Goal: Complete application form: Complete application form

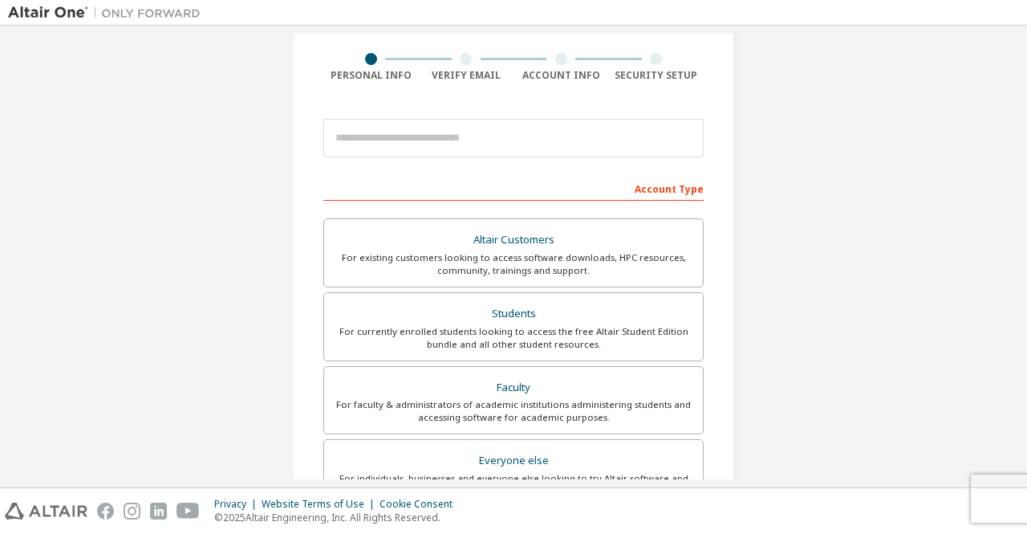
scroll to position [117, 0]
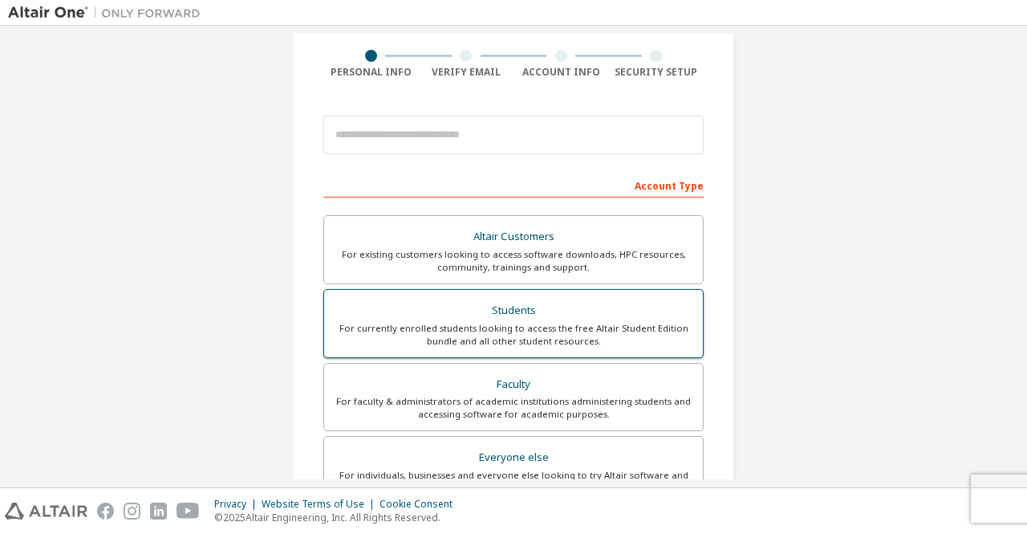
click at [457, 307] on div "Students" at bounding box center [514, 310] width 360 height 22
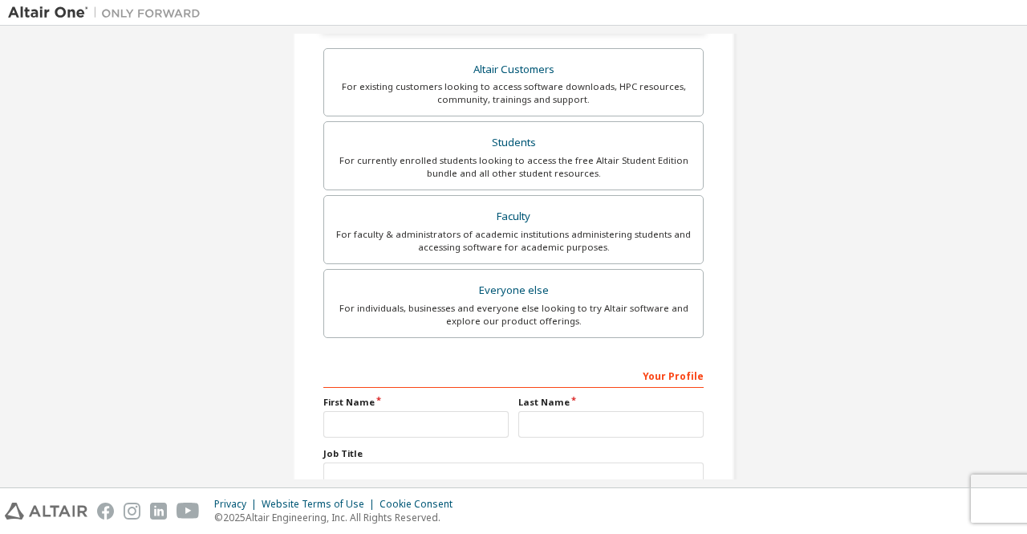
scroll to position [441, 0]
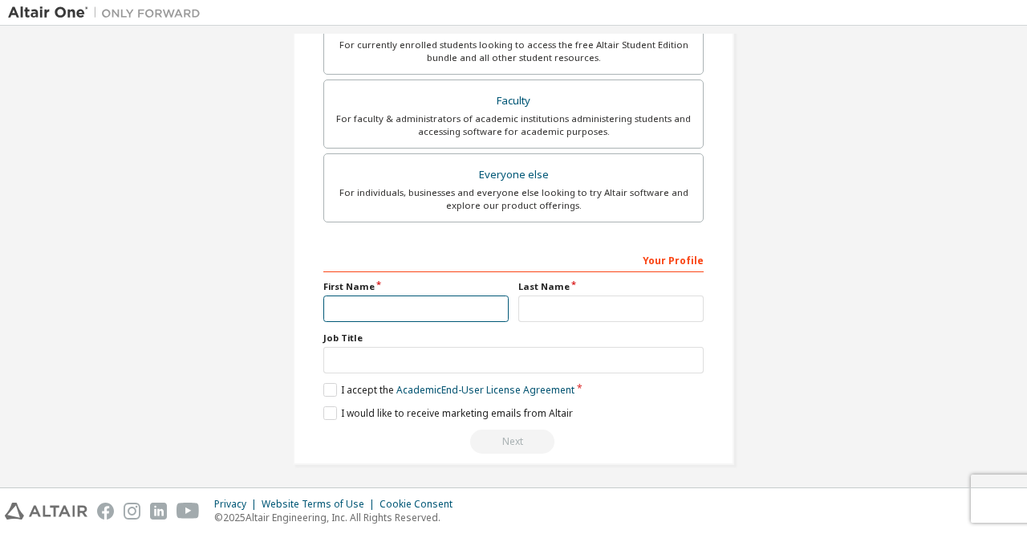
click at [369, 311] on input "text" at bounding box center [415, 308] width 185 height 26
type input "********"
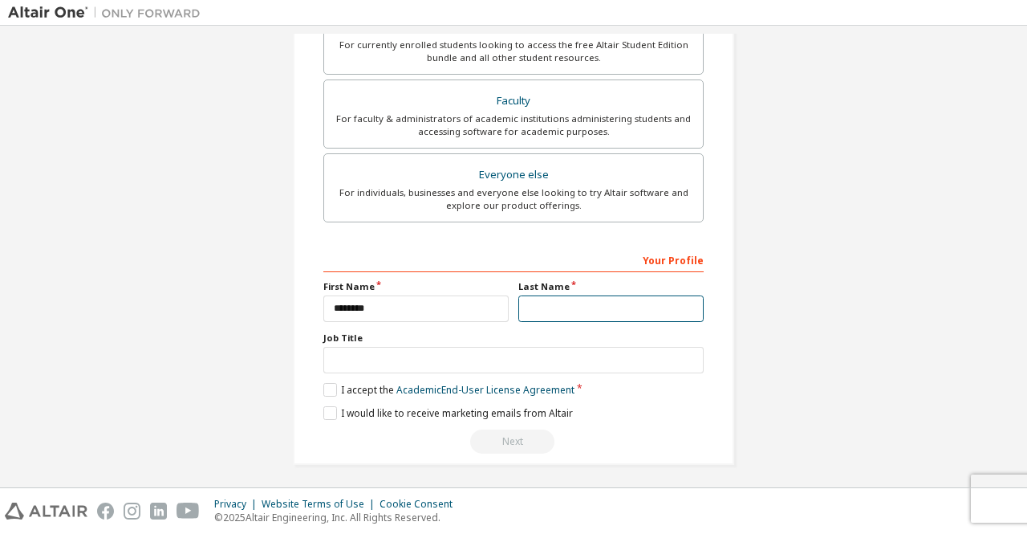
click at [519, 298] on input "text" at bounding box center [610, 308] width 185 height 26
type input "*"
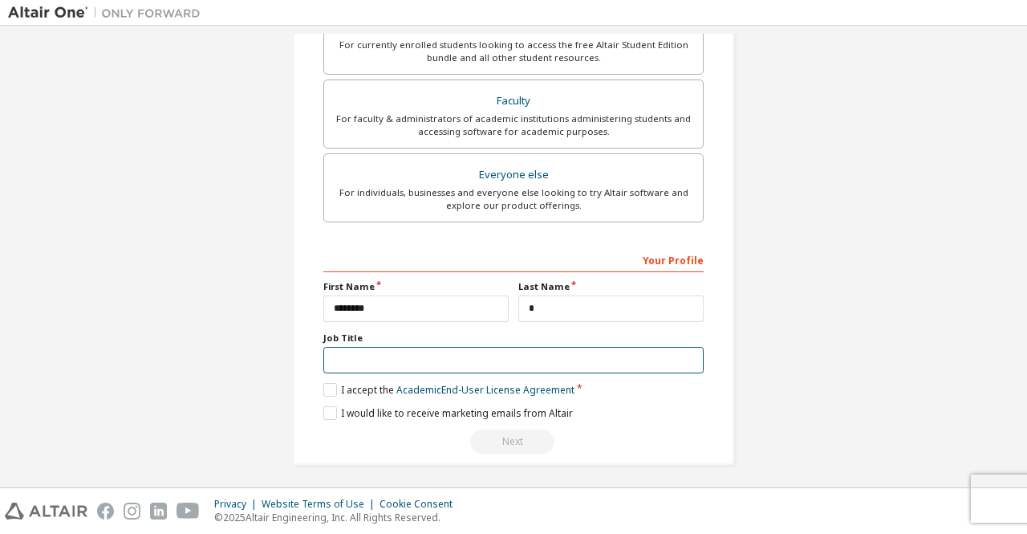
click at [487, 368] on input "text" at bounding box center [513, 360] width 380 height 26
type input "*******"
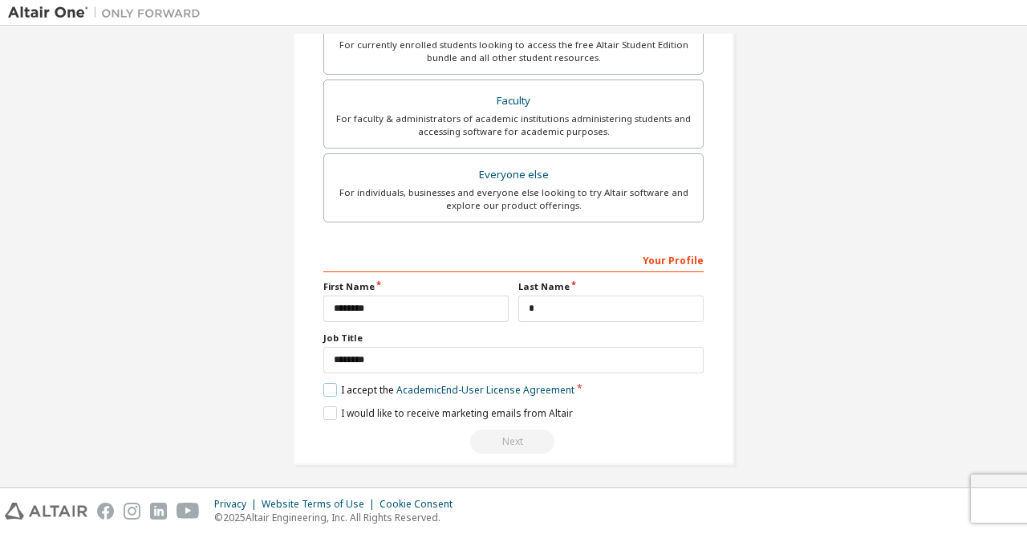
click at [325, 389] on label "I accept the Academic End-User License Agreement" at bounding box center [448, 390] width 251 height 14
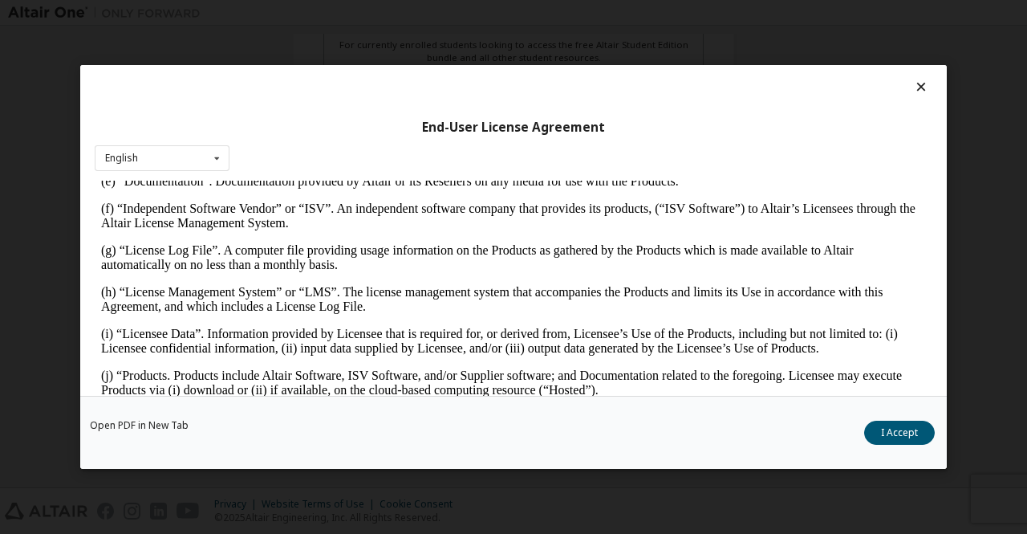
scroll to position [574, 0]
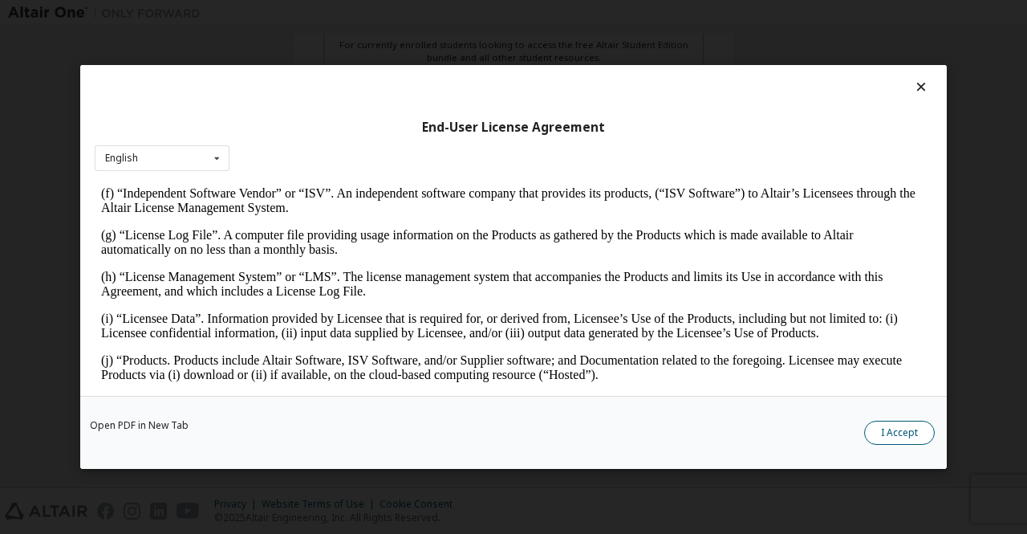
click at [873, 425] on button "I Accept" at bounding box center [899, 433] width 71 height 24
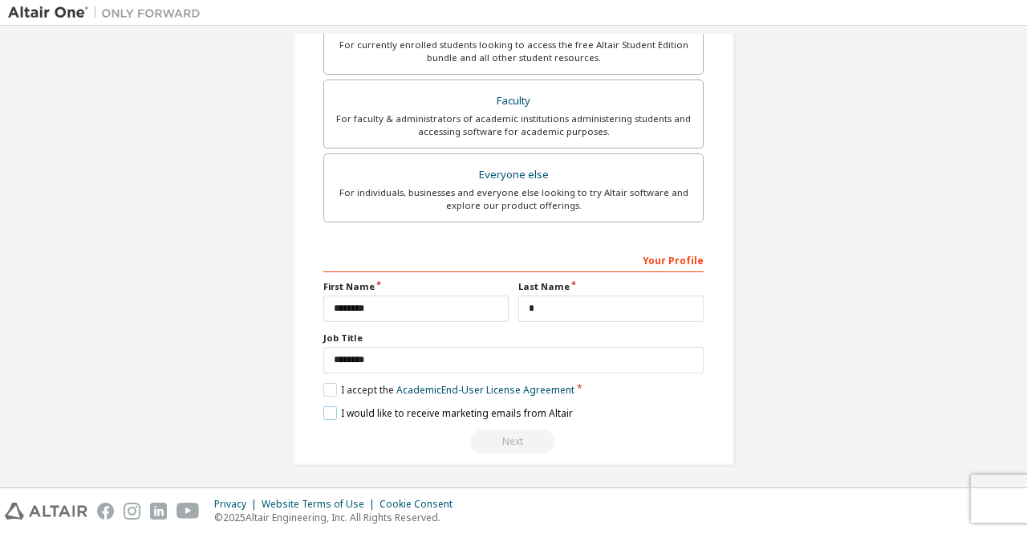
click at [331, 406] on label "I would like to receive marketing emails from Altair" at bounding box center [448, 413] width 250 height 14
click at [526, 441] on div "Next" at bounding box center [513, 441] width 380 height 24
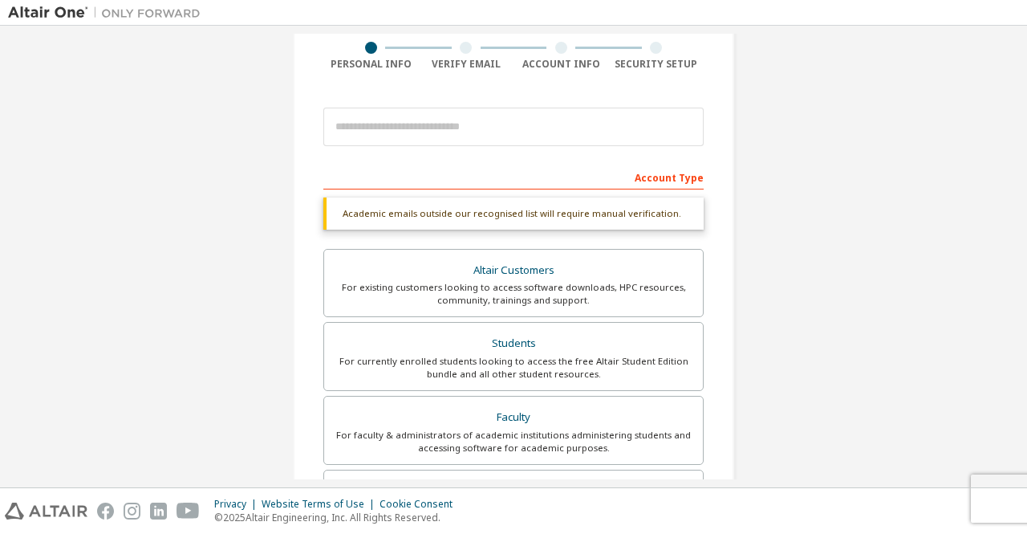
scroll to position [124, 0]
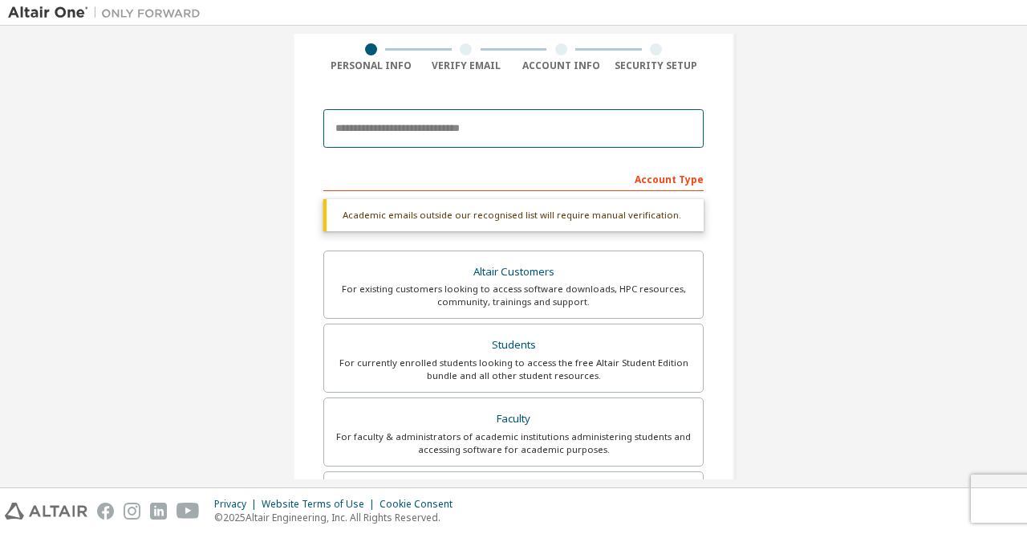
click at [440, 125] on input "email" at bounding box center [513, 128] width 380 height 39
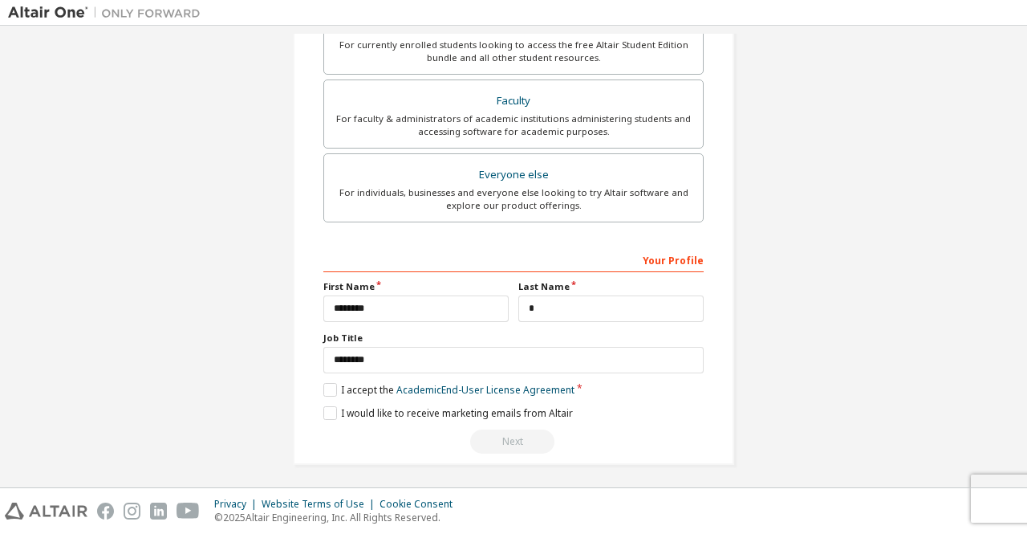
type input "**********"
click at [481, 307] on input "********" at bounding box center [415, 308] width 185 height 26
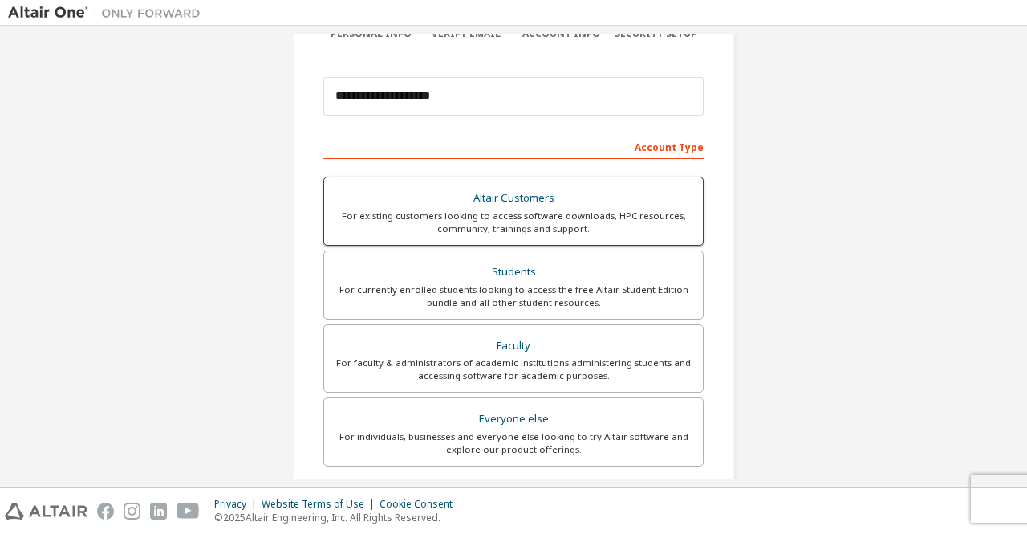
scroll to position [400, 0]
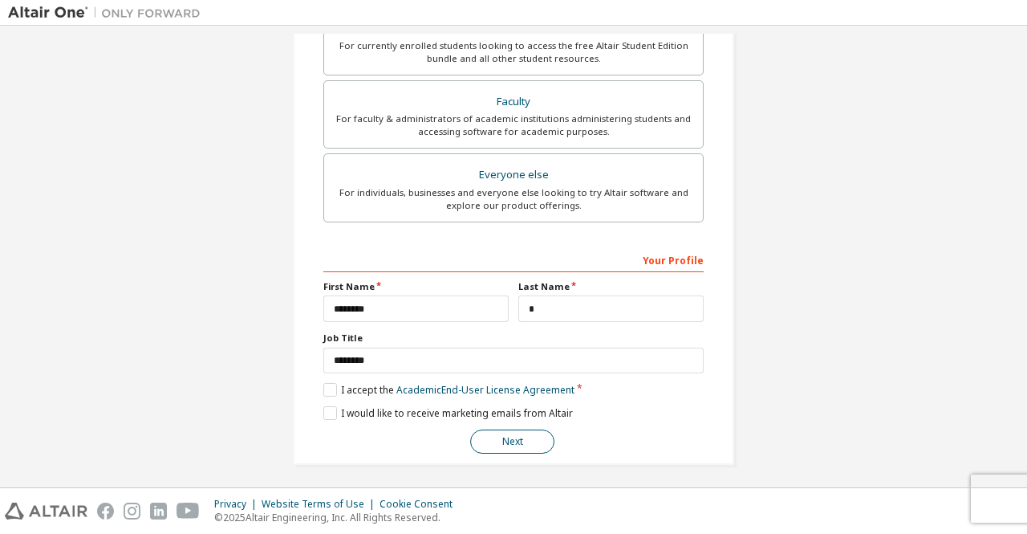
click at [526, 436] on button "Next" at bounding box center [512, 441] width 84 height 24
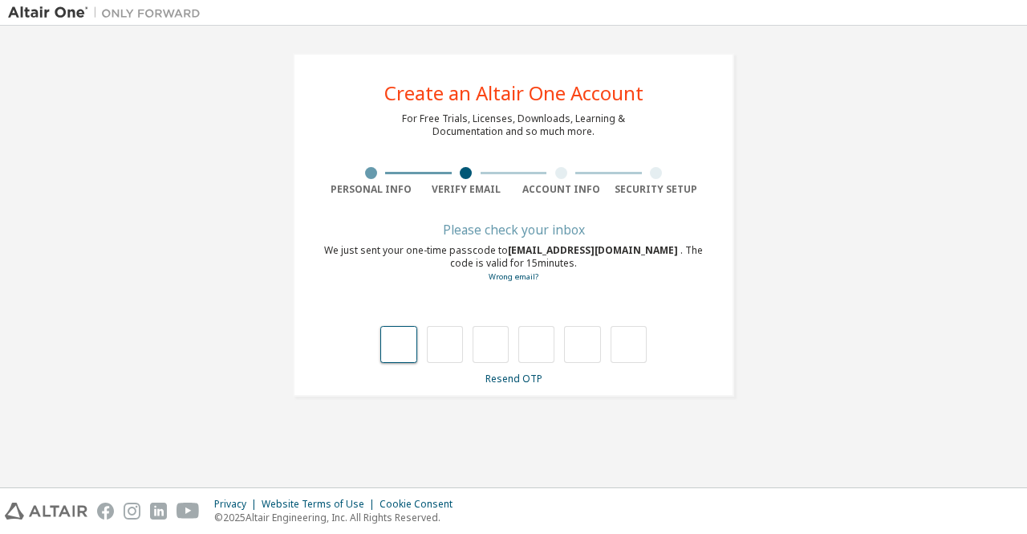
type input "*"
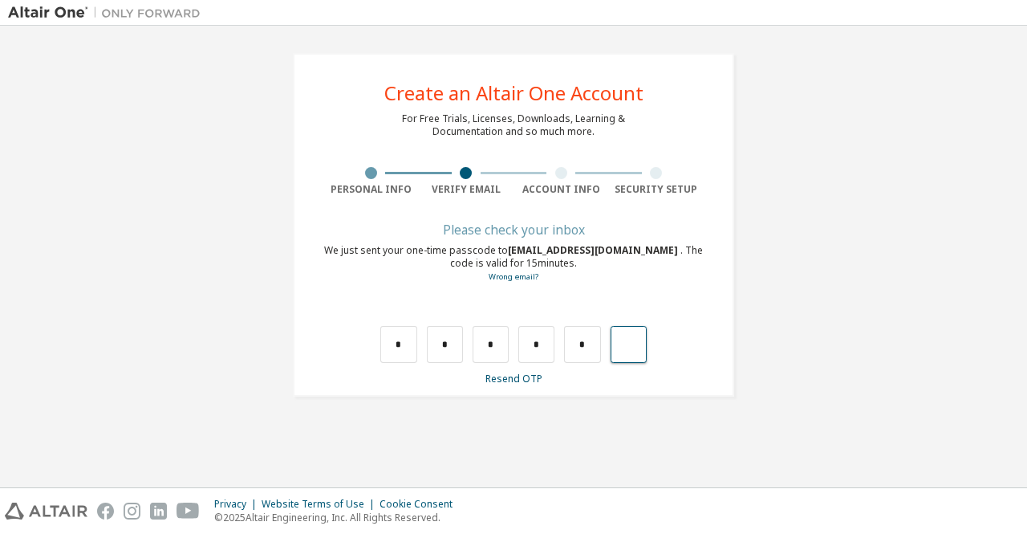
type input "*"
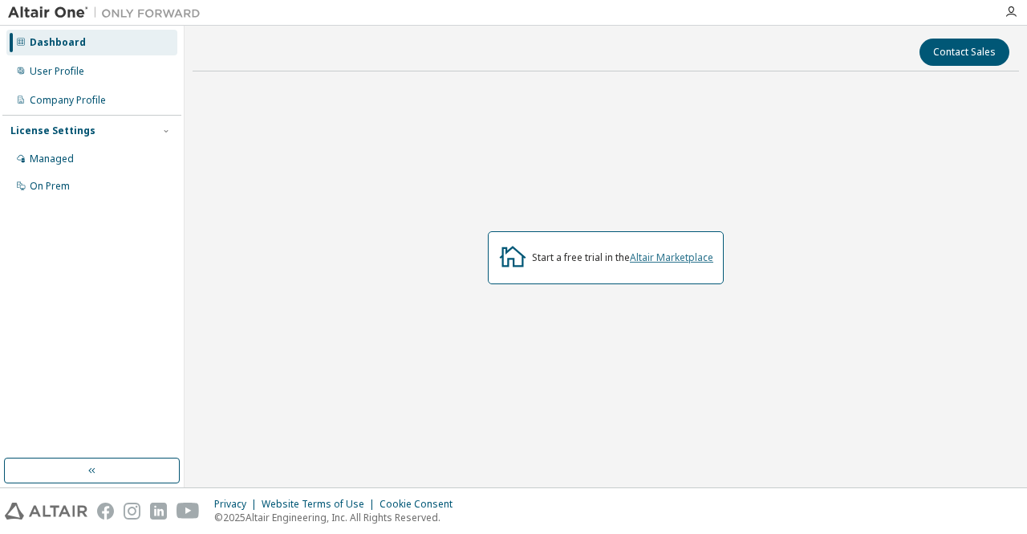
click at [689, 254] on link "Altair Marketplace" at bounding box center [671, 257] width 83 height 14
